Goal: Transaction & Acquisition: Download file/media

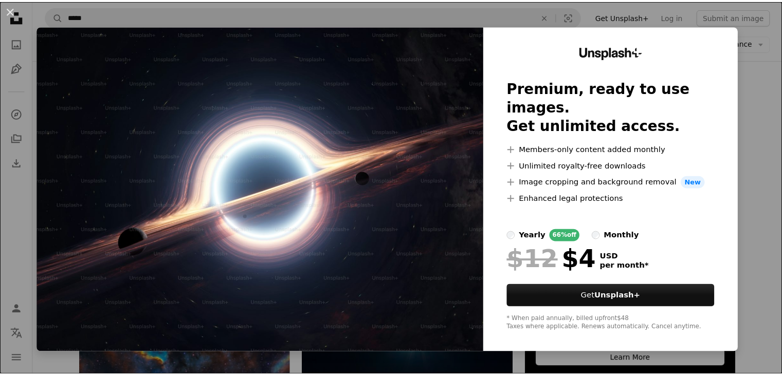
scroll to position [154, 0]
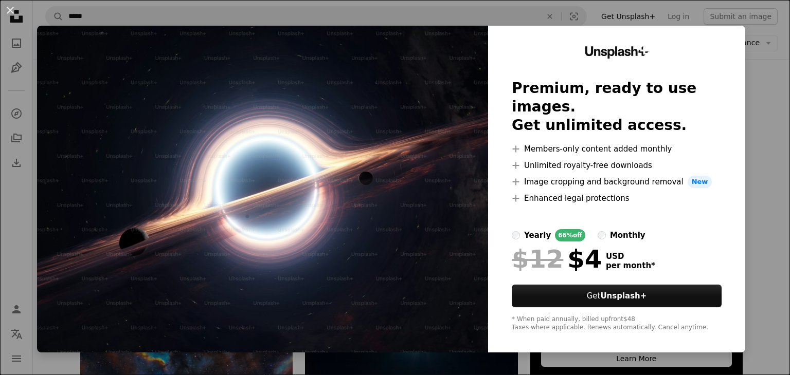
drag, startPoint x: 269, startPoint y: 120, endPoint x: 185, endPoint y: 57, distance: 105.4
click at [185, 57] on img at bounding box center [262, 189] width 451 height 327
click at [14, 8] on button "An X shape" at bounding box center [10, 10] width 12 height 12
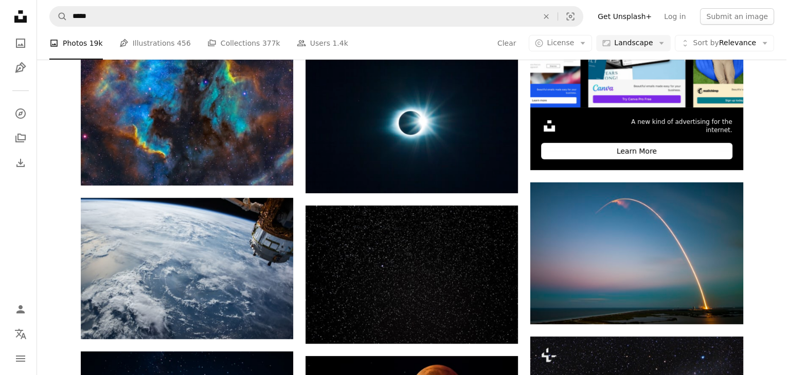
scroll to position [360, 0]
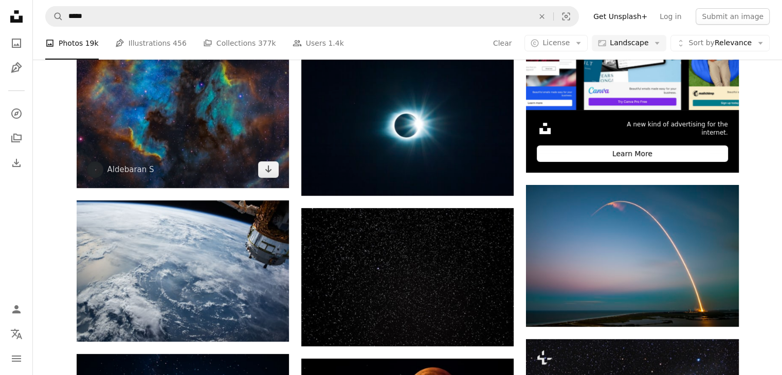
click at [147, 94] on img at bounding box center [183, 108] width 212 height 159
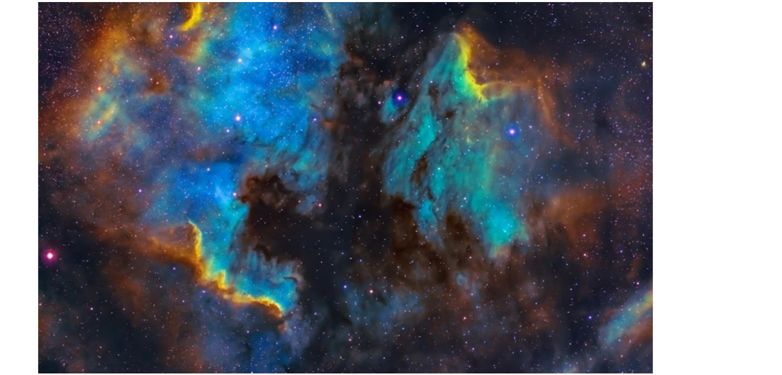
scroll to position [360, 0]
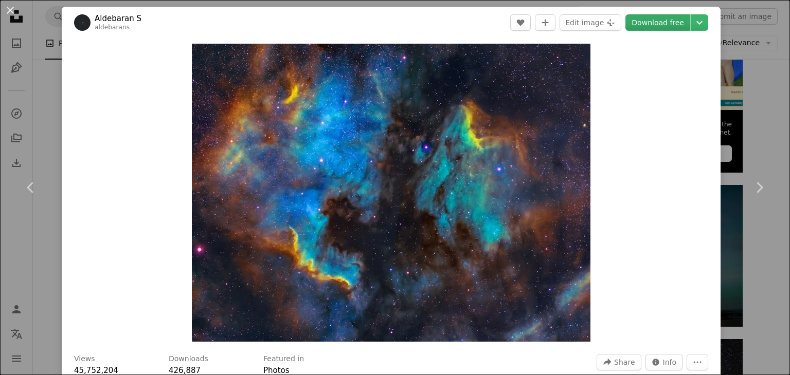
click at [639, 24] on link "Download free" at bounding box center [657, 22] width 65 height 16
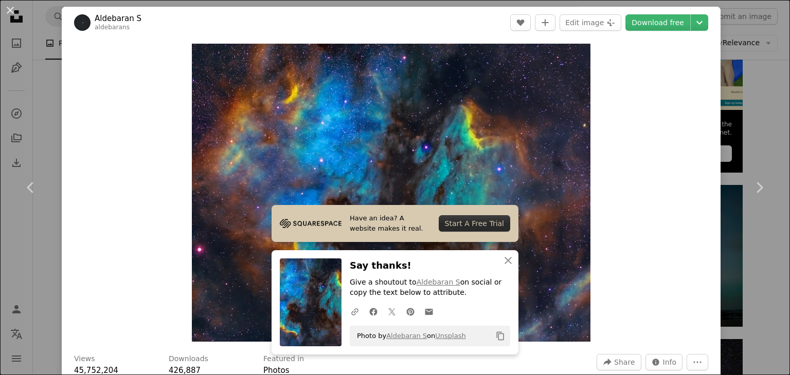
click at [643, 159] on div "Zoom in" at bounding box center [391, 193] width 659 height 309
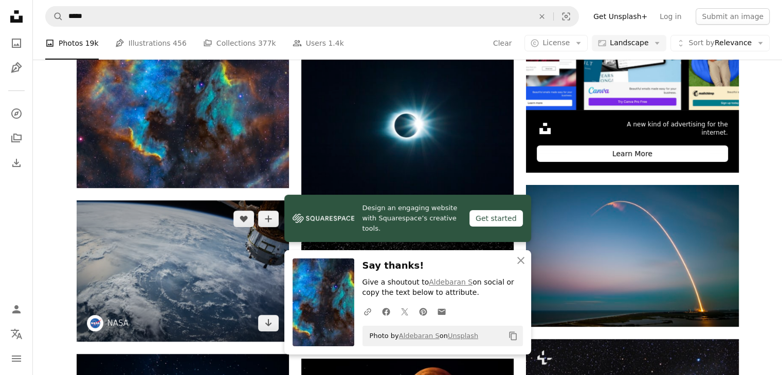
click at [255, 220] on img at bounding box center [183, 271] width 212 height 141
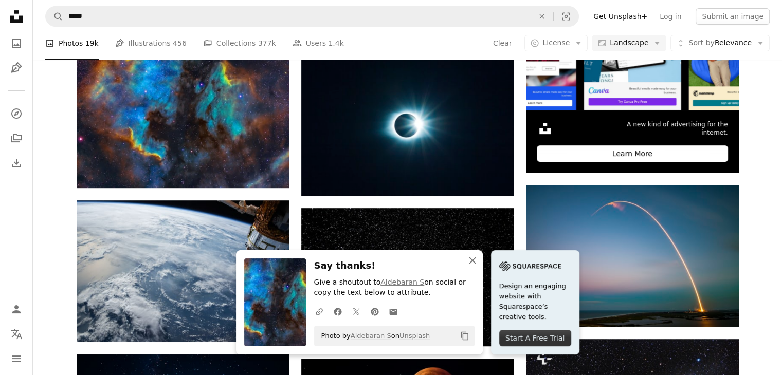
click at [473, 260] on icon "button" at bounding box center [472, 260] width 7 height 7
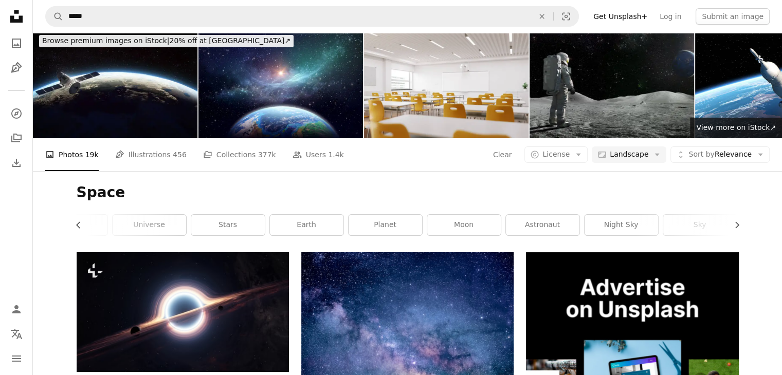
scroll to position [0, 51]
click at [16, 138] on icon "A stack of folders" at bounding box center [16, 138] width 12 height 12
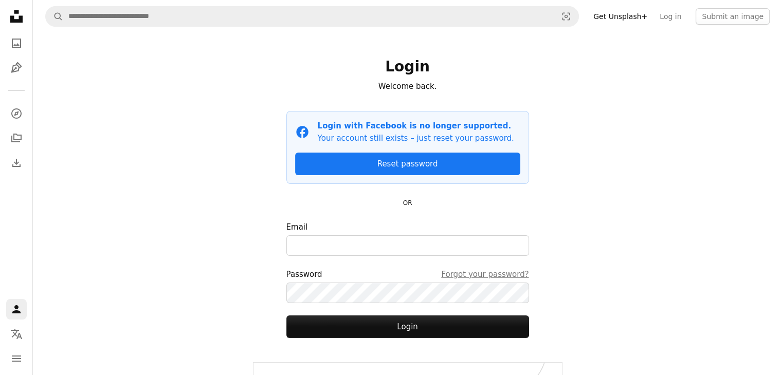
scroll to position [4, 0]
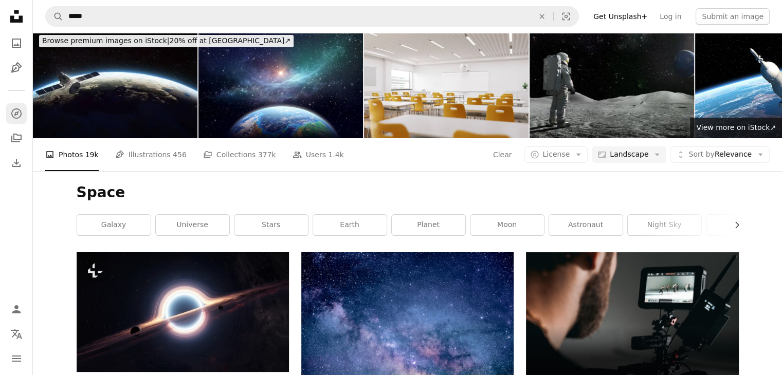
click at [13, 105] on link "A compass" at bounding box center [16, 113] width 21 height 21
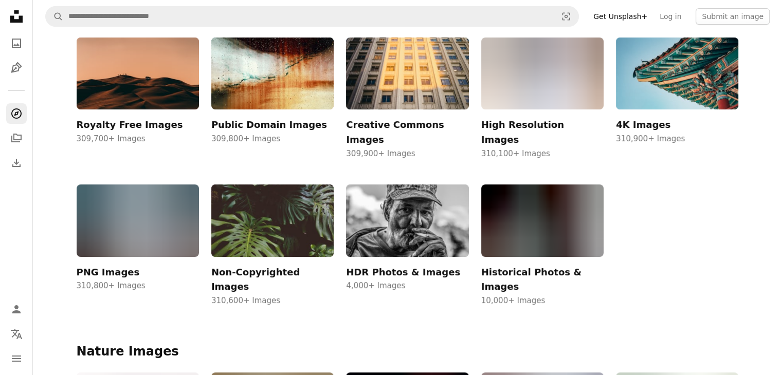
scroll to position [176, 0]
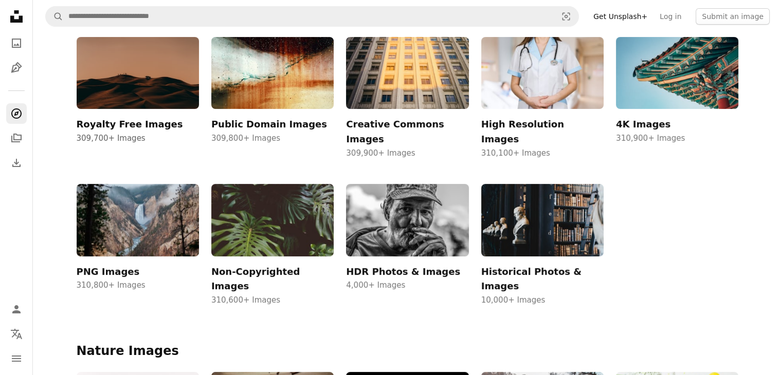
click at [119, 91] on img at bounding box center [138, 73] width 122 height 73
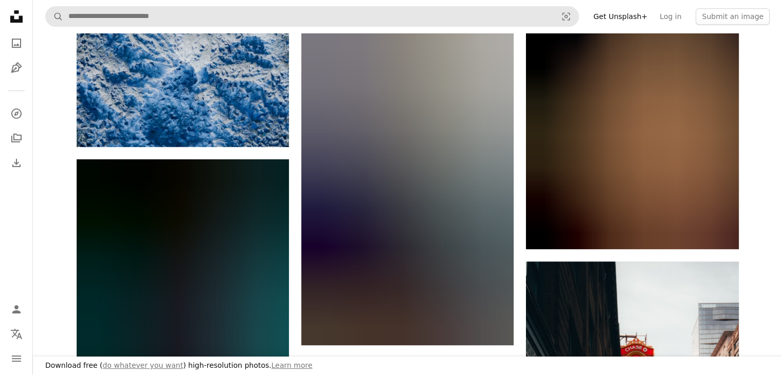
scroll to position [771, 0]
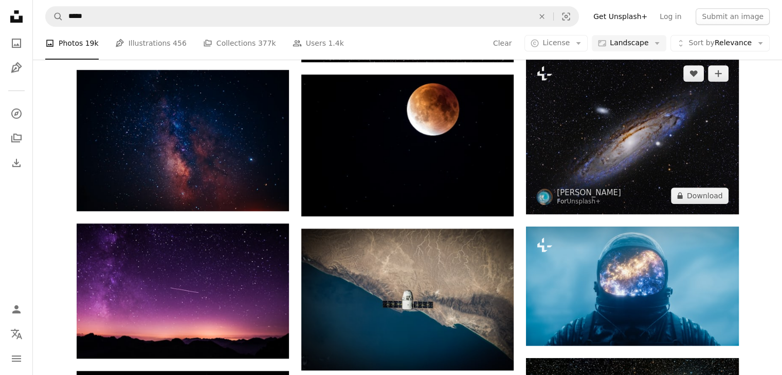
scroll to position [632, 0]
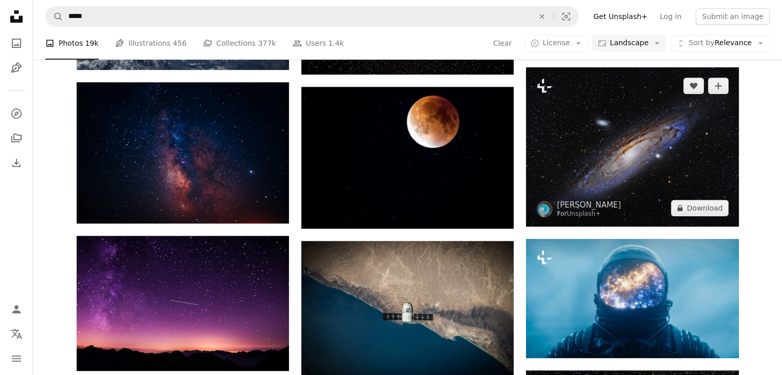
click at [652, 130] on img at bounding box center [632, 146] width 212 height 159
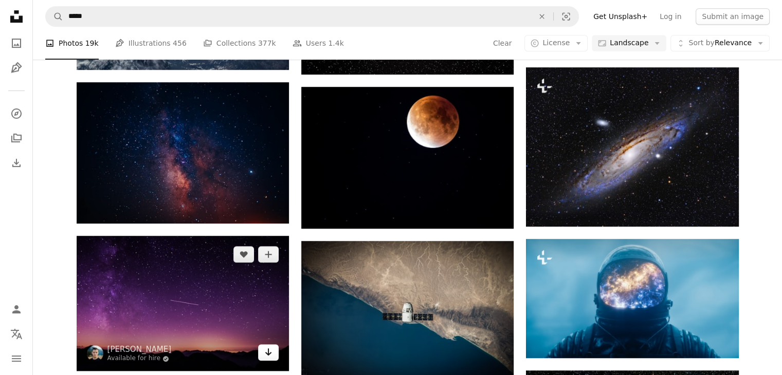
click at [260, 346] on link "Arrow pointing down" at bounding box center [268, 353] width 21 height 16
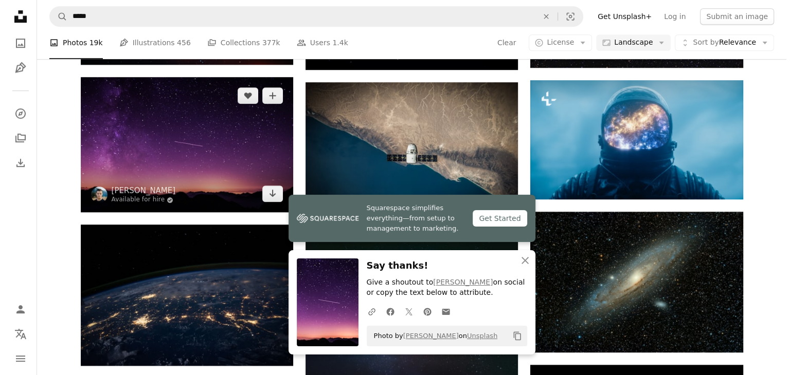
scroll to position [927, 0]
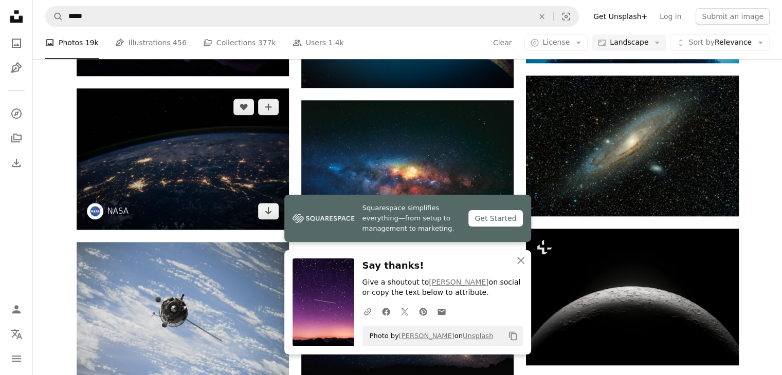
click at [192, 180] on img at bounding box center [183, 158] width 212 height 141
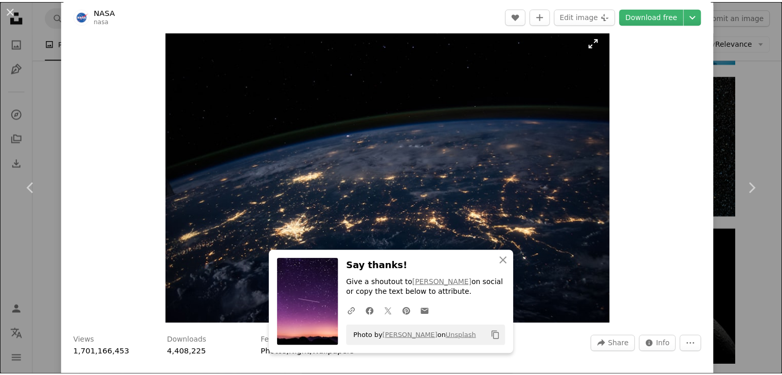
scroll to position [21, 0]
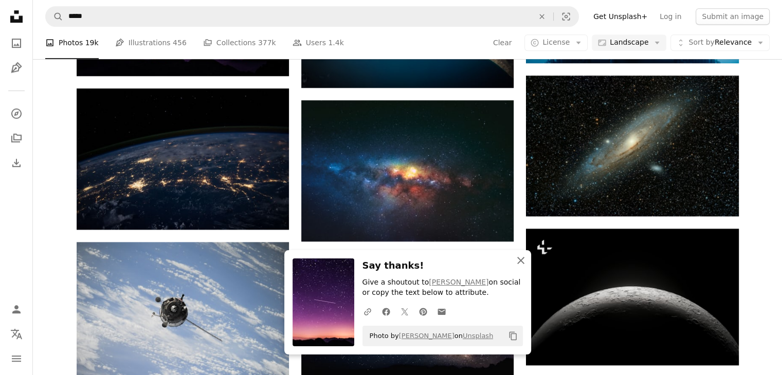
click at [521, 258] on icon "An X shape" at bounding box center [521, 261] width 12 height 12
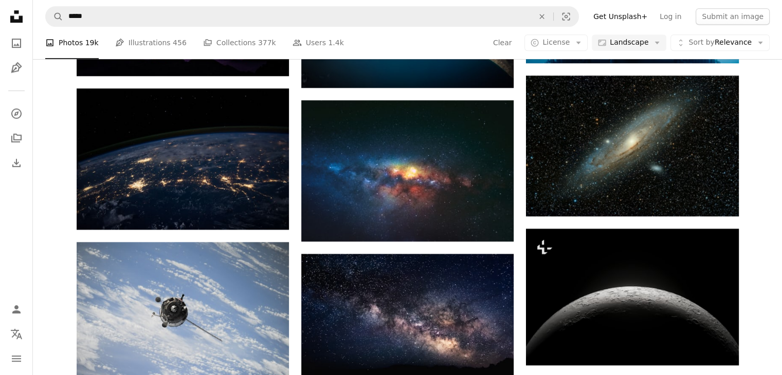
scroll to position [1042, 0]
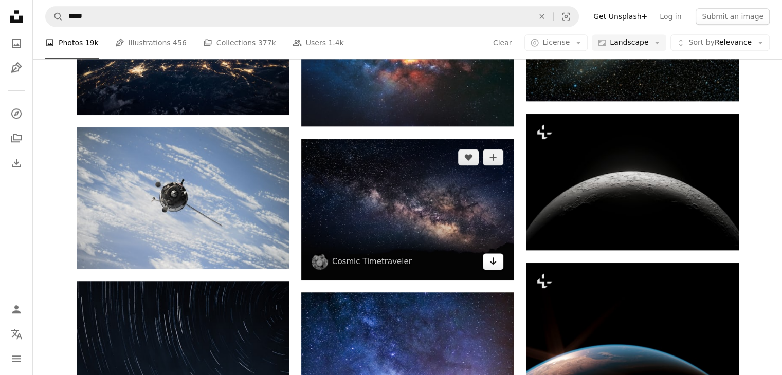
click at [495, 266] on icon "Arrow pointing down" at bounding box center [493, 261] width 8 height 12
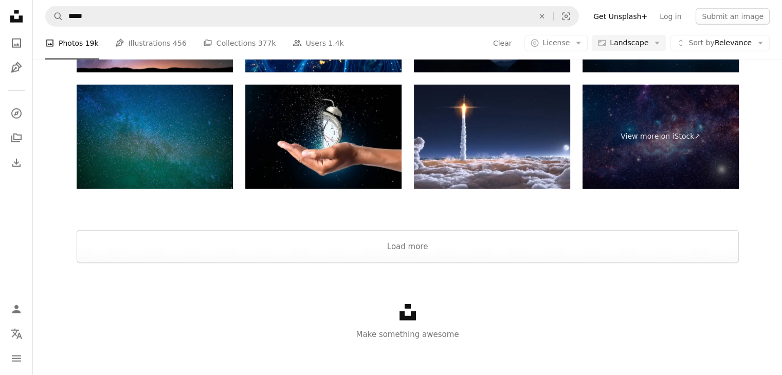
scroll to position [2741, 0]
